Goal: Task Accomplishment & Management: Complete application form

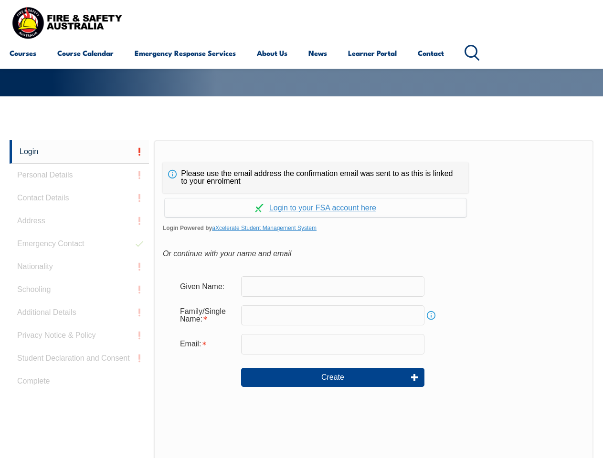
click at [301, 155] on div "Please use the email address the confirmation email was sent to as this is link…" at bounding box center [373, 340] width 439 height 401
click at [301, 299] on form "Given Name: Family/Single Name: Info Email: Create" at bounding box center [374, 338] width 422 height 143
click at [79, 152] on link "Login" at bounding box center [79, 151] width 139 height 23
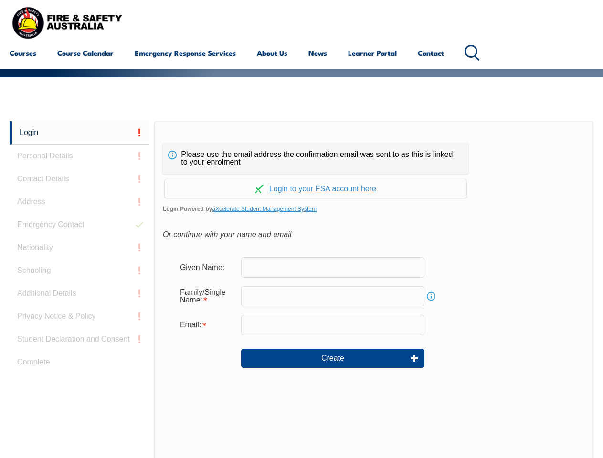
click at [79, 175] on div "Login Personal Details Contact Details Address Emergency Contact Nationality Sc…" at bounding box center [82, 359] width 145 height 477
click at [79, 198] on div "Login Personal Details Contact Details Address Emergency Contact Nationality Sc…" at bounding box center [82, 359] width 145 height 477
click at [79, 221] on div "Login Personal Details Contact Details Address Emergency Contact Nationality Sc…" at bounding box center [82, 359] width 145 height 477
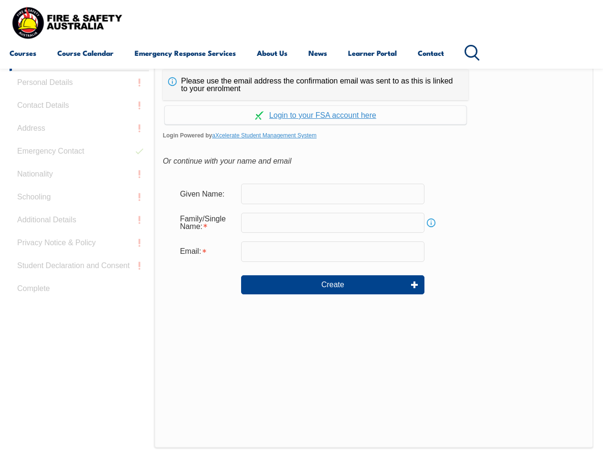
click at [79, 244] on div "Login Personal Details Contact Details Address Emergency Contact Nationality Sc…" at bounding box center [82, 286] width 145 height 477
click at [79, 267] on div "Login Personal Details Contact Details Address Emergency Contact Nationality Sc…" at bounding box center [82, 286] width 145 height 477
click at [79, 290] on div "Login Personal Details Contact Details Address Emergency Contact Nationality Sc…" at bounding box center [82, 286] width 145 height 477
click at [79, 313] on div "Login Personal Details Contact Details Address Emergency Contact Nationality Sc…" at bounding box center [82, 286] width 145 height 477
